Goal: Task Accomplishment & Management: Manage account settings

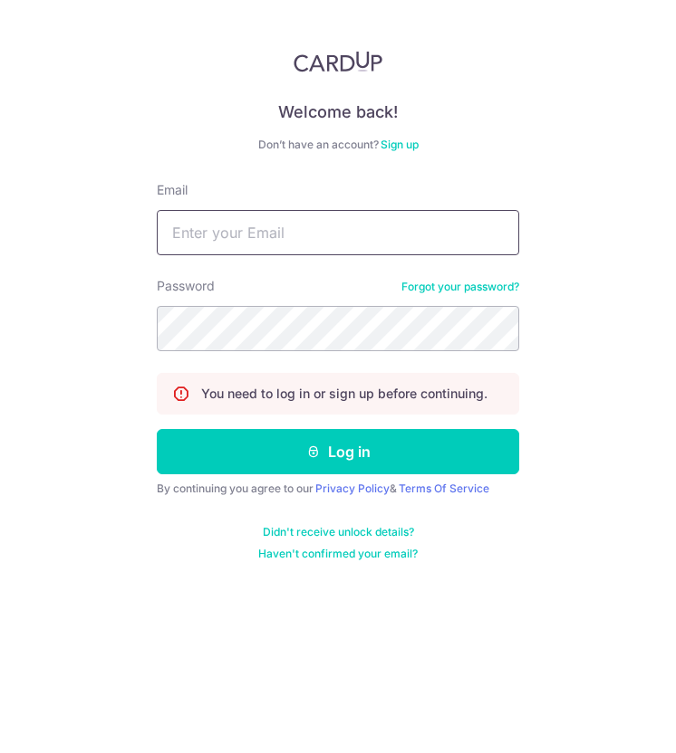
type input "[EMAIL_ADDRESS][DOMAIN_NAME]"
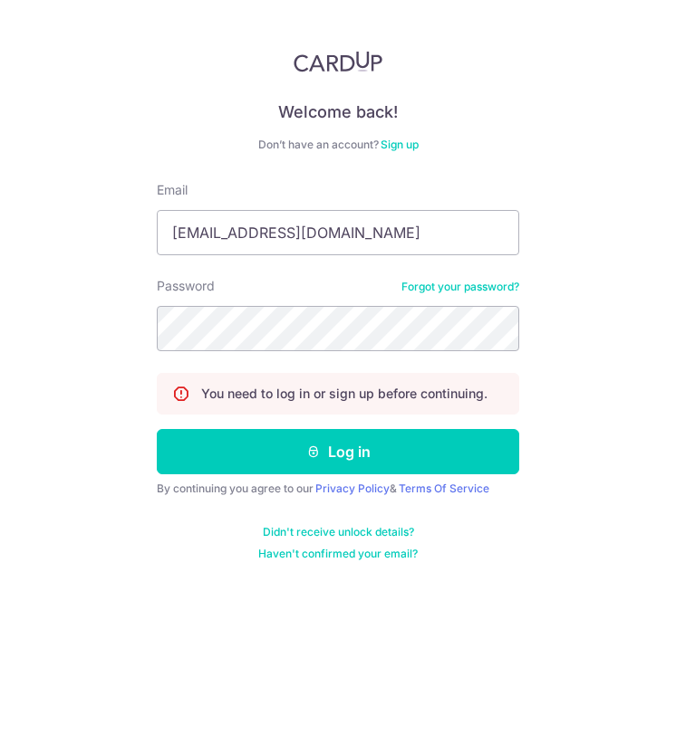
click at [310, 478] on form "Email wanyinlou93@gmail.com Password Forgot your password? You need to log in o…" at bounding box center [338, 371] width 362 height 380
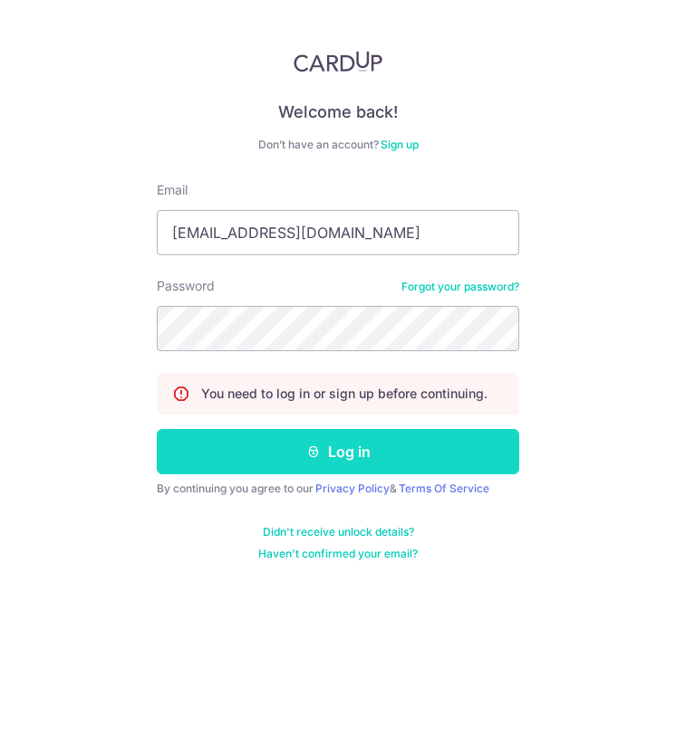
click at [319, 468] on button "Log in" at bounding box center [338, 451] width 362 height 45
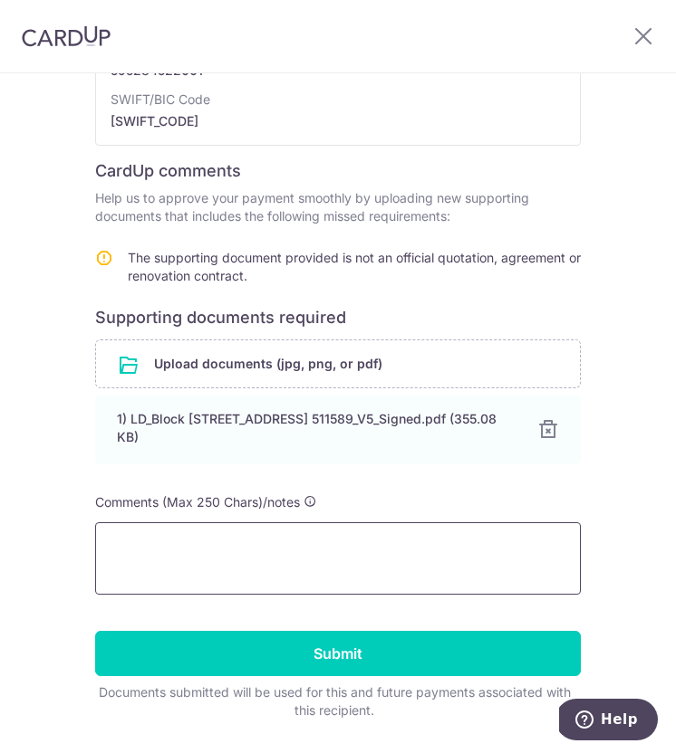
scroll to position [369, 0]
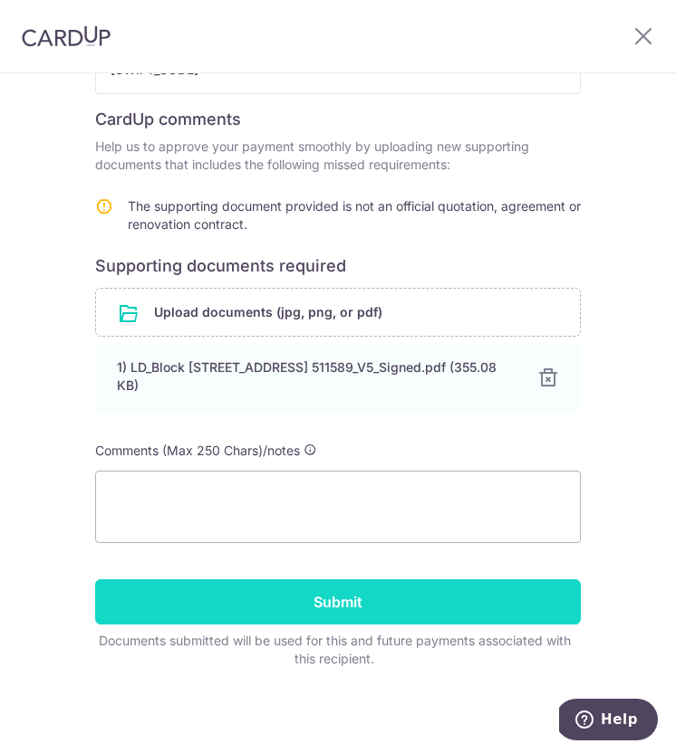
click at [359, 595] on input "Submit" at bounding box center [337, 602] width 485 height 45
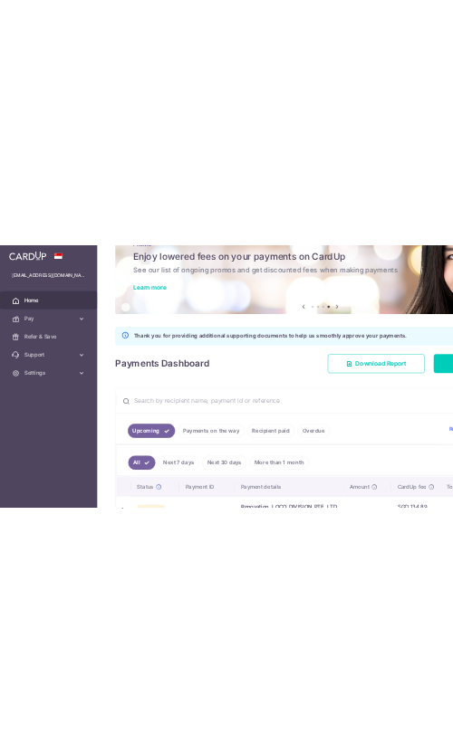
scroll to position [56, 0]
